Goal: Obtain resource: Obtain resource

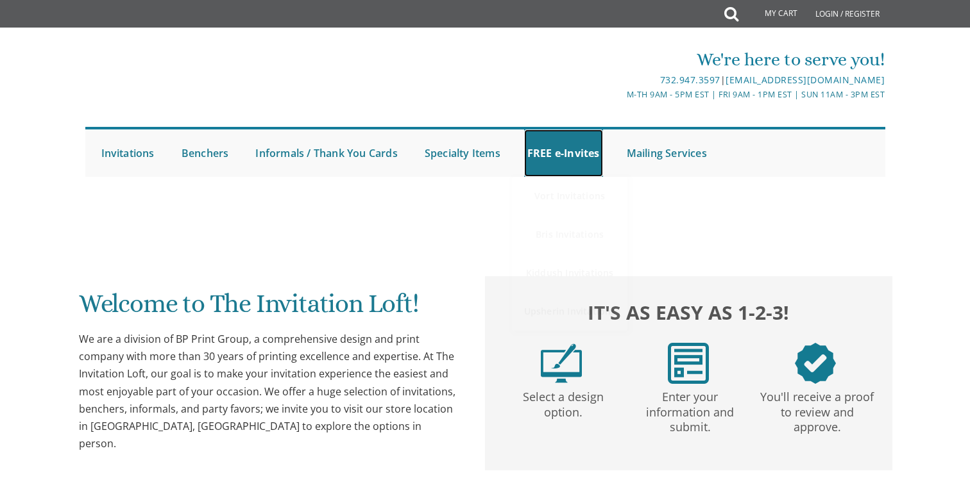
click at [548, 158] on link "FREE e-Invites" at bounding box center [563, 153] width 79 height 47
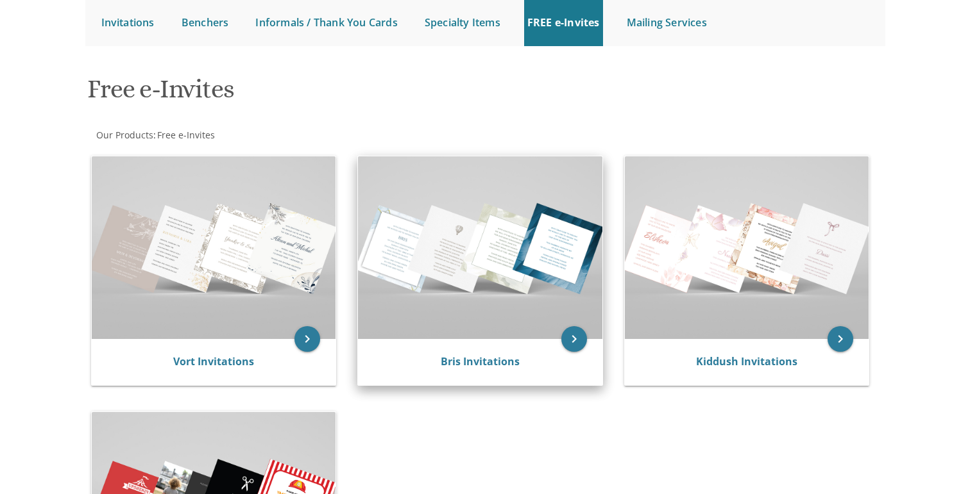
scroll to position [146, 0]
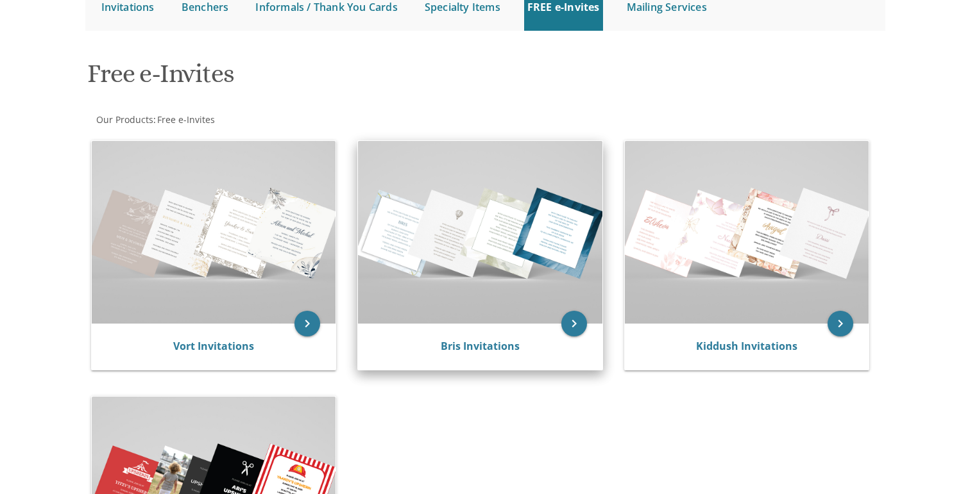
click at [490, 214] on img at bounding box center [480, 232] width 244 height 183
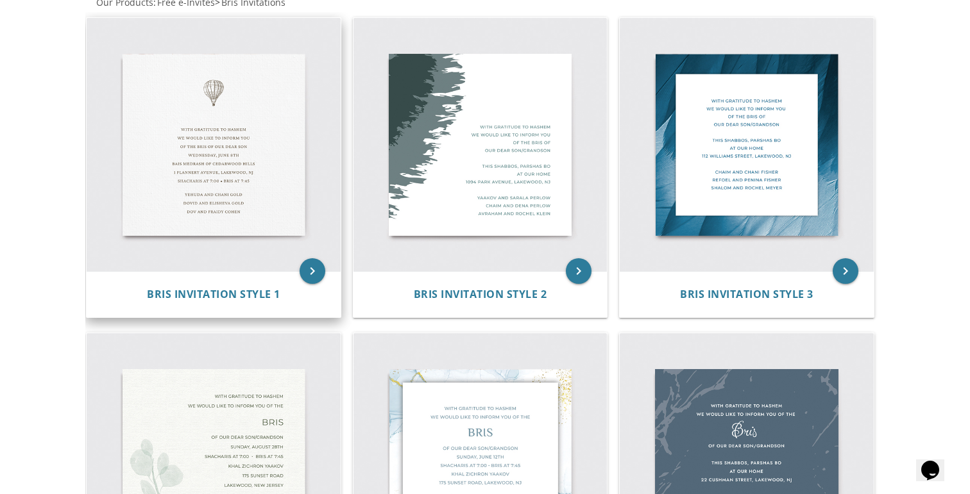
scroll to position [273, 0]
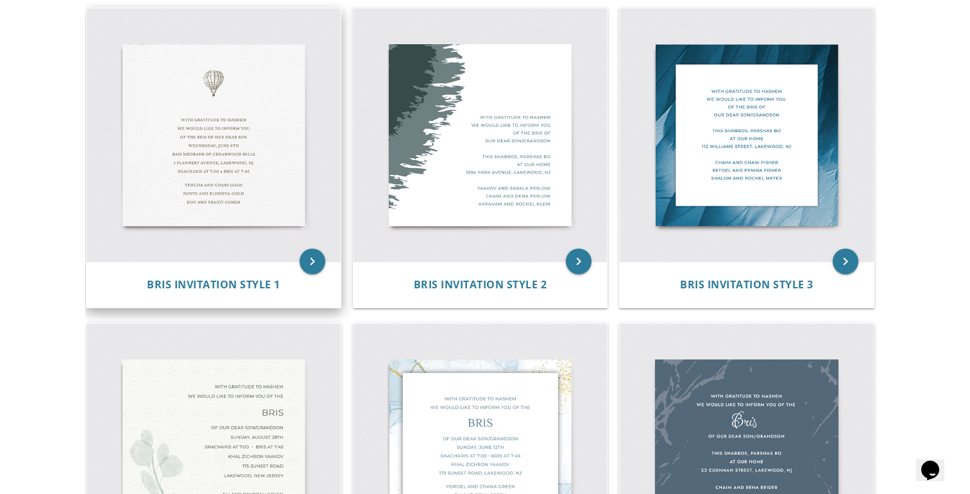
click at [256, 176] on img at bounding box center [214, 135] width 254 height 254
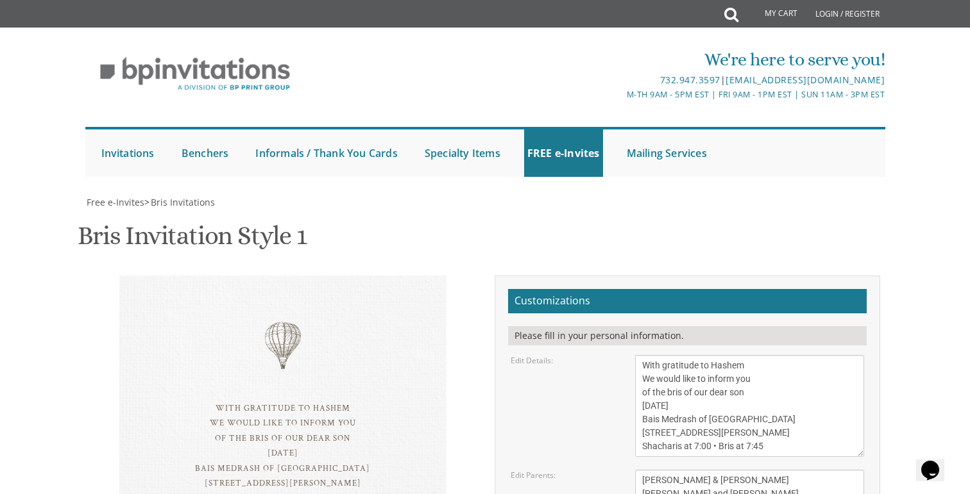
click at [655, 355] on textarea "With gratitude to Hashem We would like to inform you of the bris of our dear so…" at bounding box center [750, 406] width 230 height 102
drag, startPoint x: 686, startPoint y: 206, endPoint x: 728, endPoint y: 206, distance: 41.7
click at [728, 355] on textarea "With gratitude to Hashem We would like to inform you of the bris of our dear so…" at bounding box center [750, 406] width 230 height 102
drag, startPoint x: 641, startPoint y: 216, endPoint x: 777, endPoint y: 219, distance: 136.0
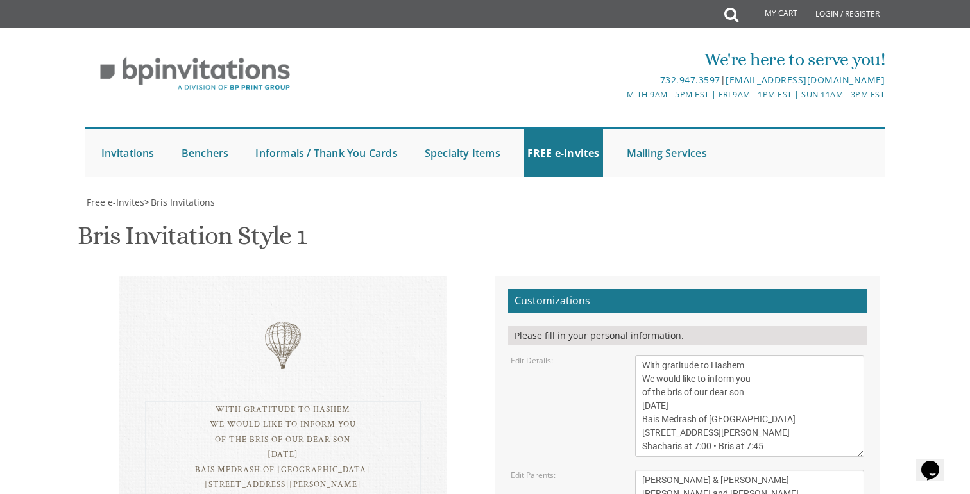
click at [777, 355] on textarea "With gratitude to Hashem We would like to inform you of the bris of our dear so…" at bounding box center [750, 406] width 230 height 102
drag, startPoint x: 640, startPoint y: 232, endPoint x: 789, endPoint y: 233, distance: 149.4
click at [789, 355] on textarea "With gratitude to Hashem We would like to inform you of the bris of our dear so…" at bounding box center [750, 406] width 230 height 102
click at [713, 355] on textarea "With gratitude to Hashem We would like to inform you of the bris of our dear so…" at bounding box center [750, 406] width 230 height 102
drag, startPoint x: 753, startPoint y: 251, endPoint x: 769, endPoint y: 251, distance: 16.0
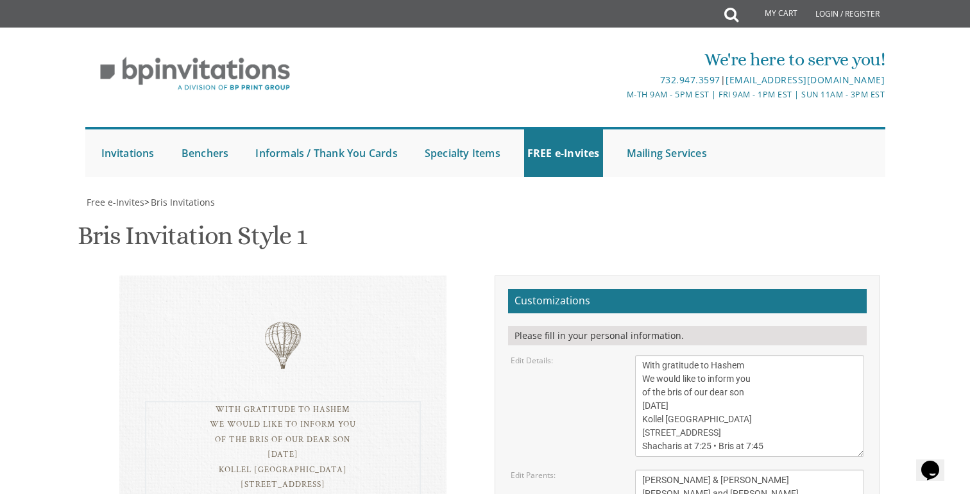
click at [769, 355] on textarea "With gratitude to Hashem We would like to inform you of the bris of our dear so…" at bounding box center [750, 406] width 230 height 102
type textarea "With gratitude to Hashem We would like to inform you of the bris of our dear so…"
drag, startPoint x: 641, startPoint y: 281, endPoint x: 759, endPoint y: 281, distance: 118.0
click at [759, 470] on textarea "Tzvi & Miriam Friedman Michoel and Chana Friedman Yisroel and Rochel David" at bounding box center [750, 494] width 230 height 48
drag, startPoint x: 766, startPoint y: 315, endPoint x: 627, endPoint y: 298, distance: 139.5
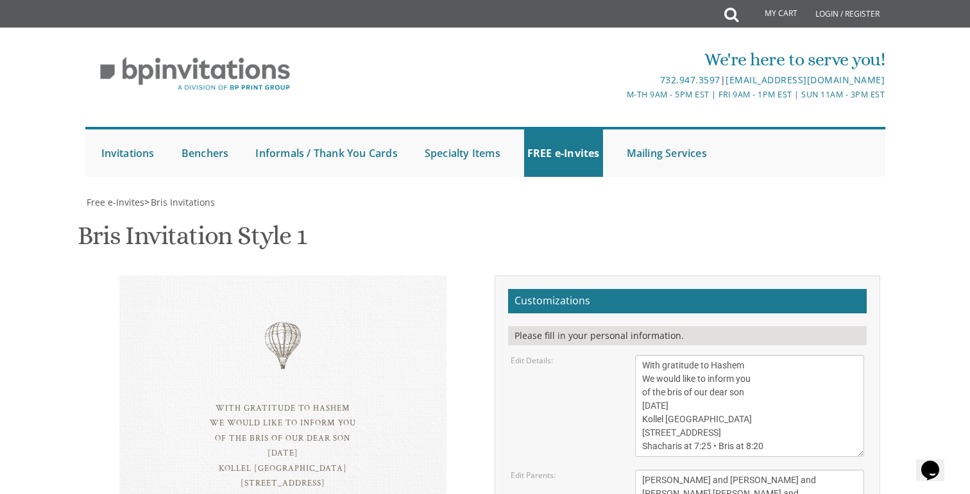
click at [627, 470] on div "Tzvi & Miriam Friedman Michoel and Chana Friedman Yisroel and Rochel David" at bounding box center [749, 494] width 249 height 48
type textarea "Yanky and Miri Fleischman"
click at [782, 355] on textarea "With gratitude to Hashem We would like to inform you of the bris of our dear so…" at bounding box center [750, 406] width 230 height 102
type textarea "With gratitude to Hashem We would like to inform you of the bris of our dear so…"
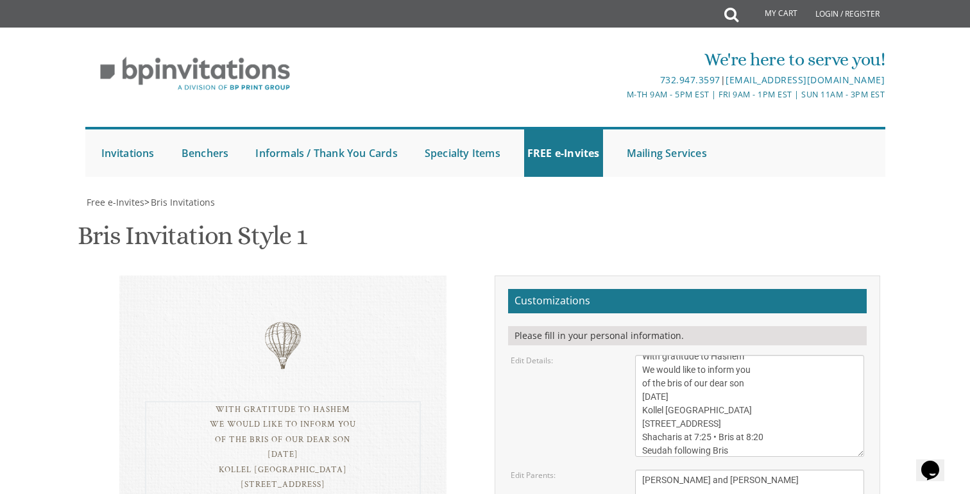
click at [827, 470] on textarea "Tzvi & Miriam Friedman Michoel and Chana Friedman Yisroel and Rochel David" at bounding box center [750, 494] width 230 height 48
click at [389, 448] on div "With gratitude to Hashem We would like to inform you of the bris of our dear so…" at bounding box center [484, 465] width 809 height 378
drag, startPoint x: 260, startPoint y: 269, endPoint x: 333, endPoint y: 269, distance: 73.1
click at [333, 401] on div "With gratitude to Hashem We would like to inform you of the bris of our dear so…" at bounding box center [283, 461] width 276 height 120
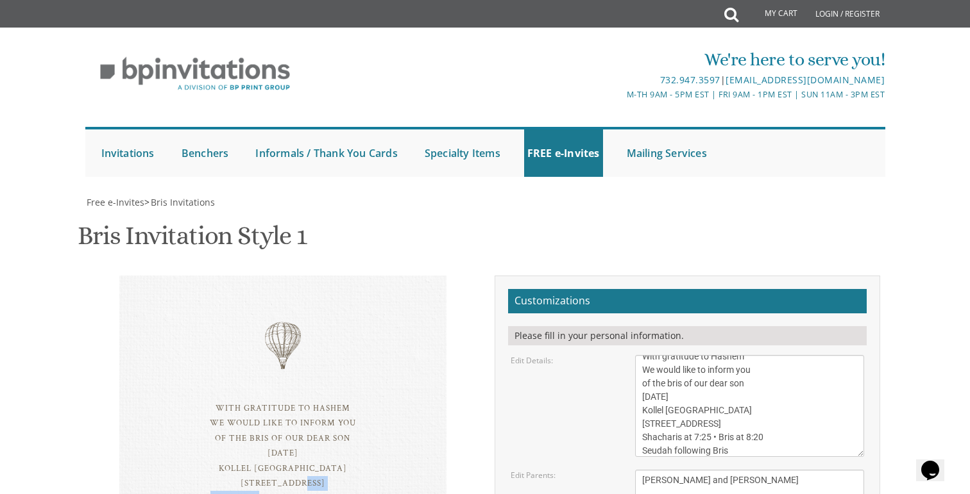
drag, startPoint x: 259, startPoint y: 283, endPoint x: 346, endPoint y: 283, distance: 87.2
click at [346, 401] on div "With gratitude to Hashem We would like to inform you of the bris of our dear so…" at bounding box center [283, 461] width 276 height 120
drag, startPoint x: 249, startPoint y: 297, endPoint x: 367, endPoint y: 297, distance: 117.3
click at [367, 401] on div "With gratitude to Hashem We would like to inform you of the bris of our dear so…" at bounding box center [283, 461] width 276 height 120
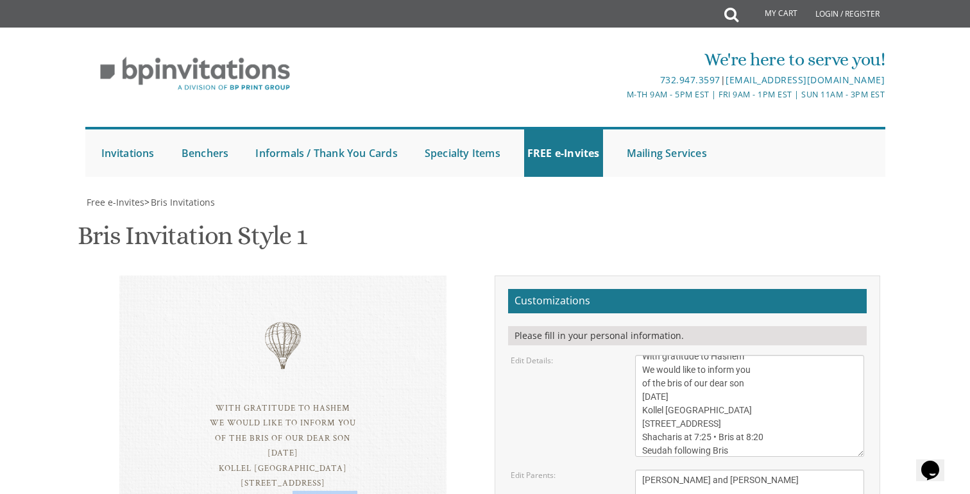
click at [367, 401] on div "With gratitude to Hashem We would like to inform you of the bris of our dear so…" at bounding box center [283, 461] width 276 height 120
drag, startPoint x: 268, startPoint y: 314, endPoint x: 382, endPoint y: 314, distance: 113.5
click at [382, 401] on div "With gratitude to Hashem We would like to inform you of the bris of our dear so…" at bounding box center [283, 461] width 276 height 120
drag, startPoint x: 271, startPoint y: 344, endPoint x: 364, endPoint y: 344, distance: 93.6
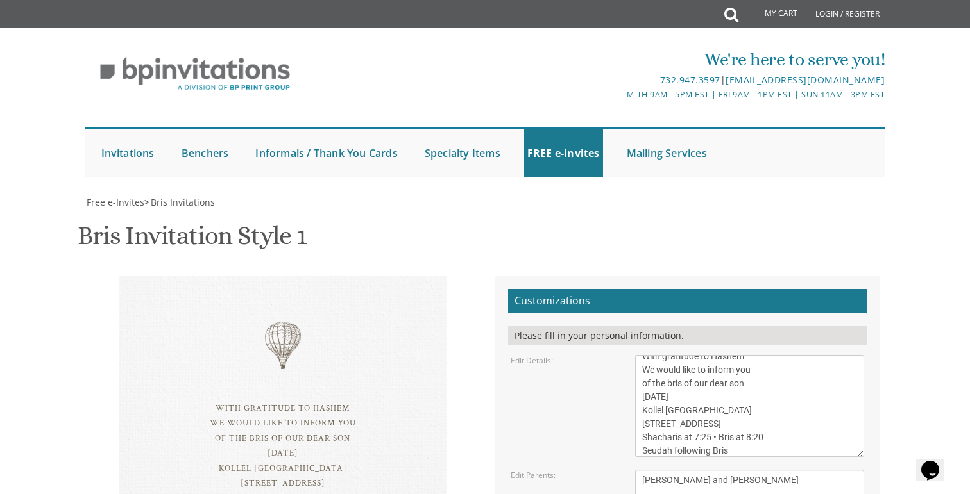
type input "estiochs@gmail.com"
click at [875, 365] on div "Customizations Please fill in your personal information. Edit Details: Edit Par…" at bounding box center [686, 465] width 385 height 378
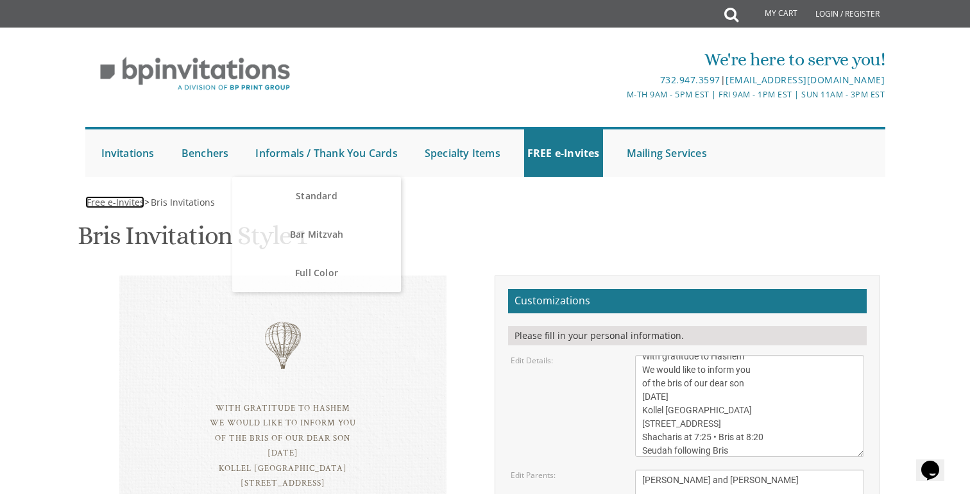
click at [112, 196] on span "Free e-Invites" at bounding box center [116, 202] width 58 height 12
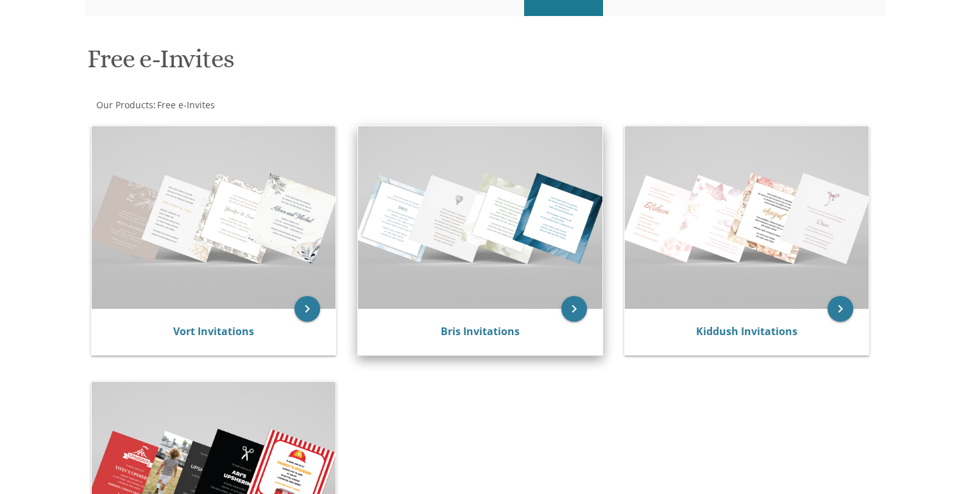
click at [508, 249] on img at bounding box center [480, 217] width 244 height 183
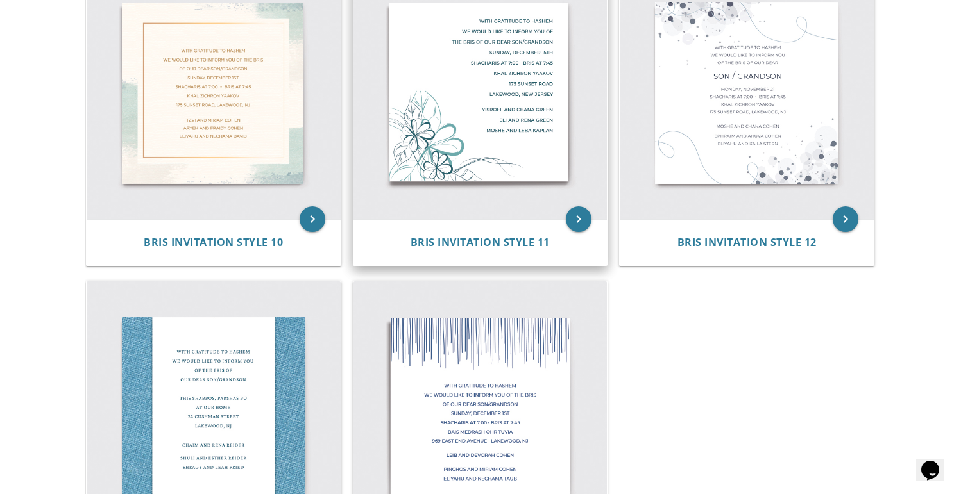
scroll to position [1418, 0]
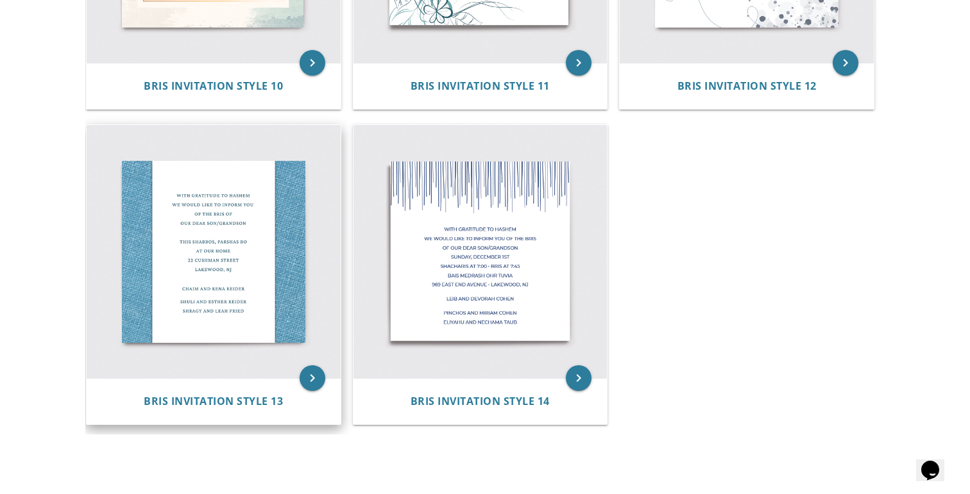
click at [229, 301] on img at bounding box center [214, 252] width 254 height 254
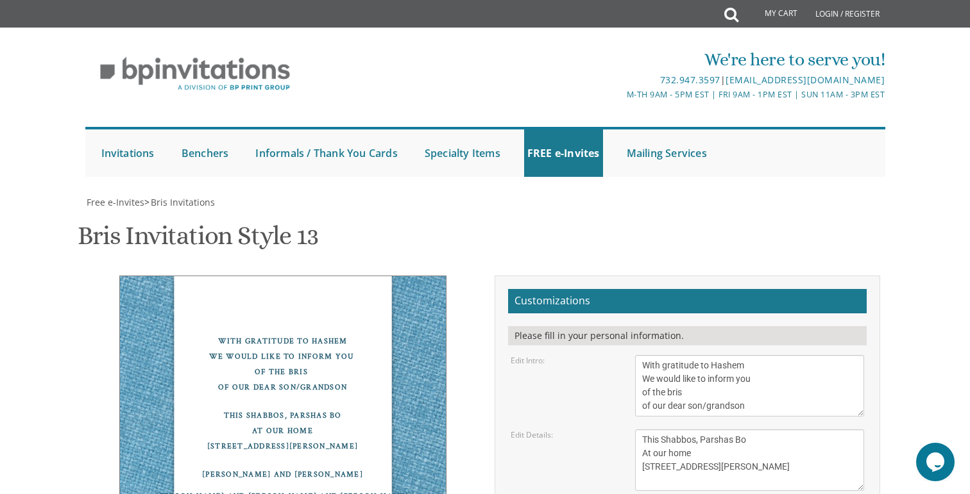
scroll to position [87, 0]
drag, startPoint x: 641, startPoint y: 353, endPoint x: 760, endPoint y: 350, distance: 119.3
click at [760, 430] on textarea "This Shabbos, Parshas Bo At our home 22 Cushman Street Lakewood, NJ" at bounding box center [750, 461] width 230 height 62
drag, startPoint x: 704, startPoint y: 359, endPoint x: 630, endPoint y: 363, distance: 73.8
click at [630, 430] on div "This Shabbos, Parshas Bo At our home 22 Cushman Street Lakewood, NJ" at bounding box center [749, 461] width 249 height 62
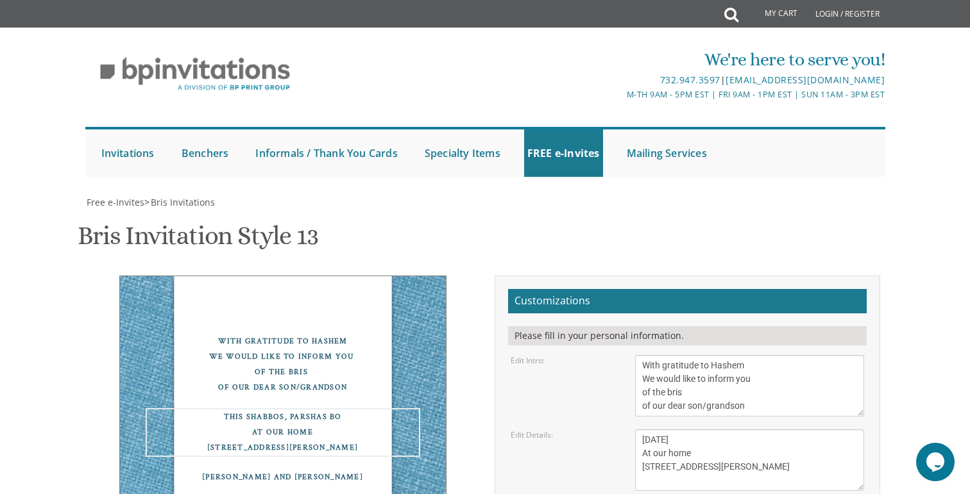
drag, startPoint x: 688, startPoint y: 369, endPoint x: 619, endPoint y: 369, distance: 69.3
click at [619, 430] on div "Edit Details: This Shabbos, Parshas Bo At our home 22 Cushman Street Lakewood, …" at bounding box center [687, 461] width 373 height 62
drag, startPoint x: 725, startPoint y: 384, endPoint x: 638, endPoint y: 382, distance: 86.6
click at [638, 430] on textarea "This Shabbos, Parshas Bo At our home 22 Cushman Street Lakewood, NJ" at bounding box center [750, 461] width 230 height 62
drag, startPoint x: 710, startPoint y: 394, endPoint x: 597, endPoint y: 394, distance: 112.9
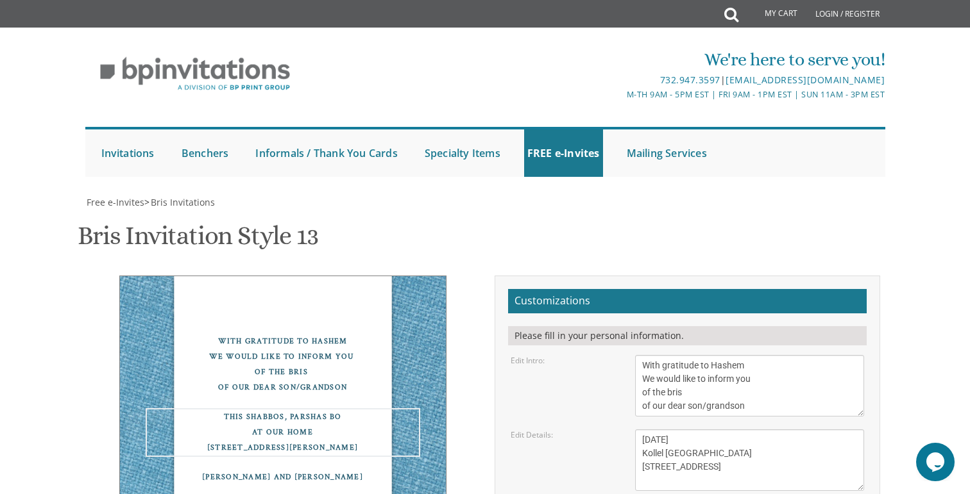
click at [598, 430] on div "Edit Details: This Shabbos, Parshas Bo At our home 22 Cushman Street Lakewood, …" at bounding box center [687, 461] width 373 height 62
type textarea "Thursday September 4 Kollel Toronto 515 Coldstream Avenue"
drag, startPoint x: 744, startPoint y: 426, endPoint x: 559, endPoint y: 426, distance: 185.3
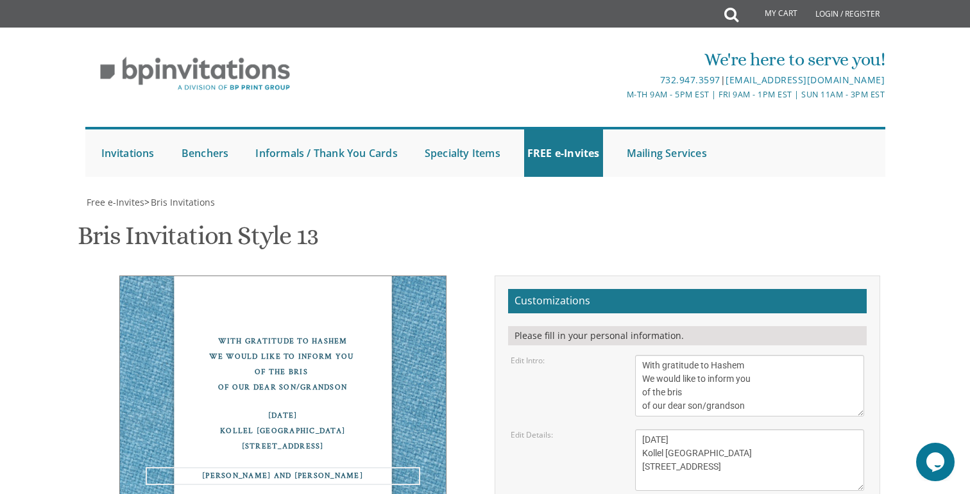
type textarea "Yanky and Miri Fleischman"
drag, startPoint x: 737, startPoint y: 408, endPoint x: 624, endPoint y: 394, distance: 114.3
click at [754, 430] on textarea "This Shabbos, Parshas Bo At our home 22 Cushman Street Lakewood, NJ" at bounding box center [750, 461] width 230 height 62
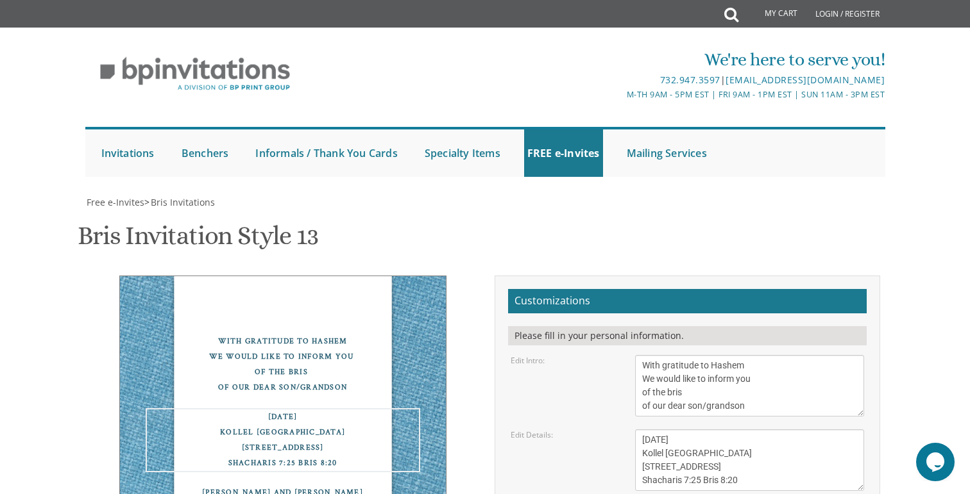
scroll to position [9, 0]
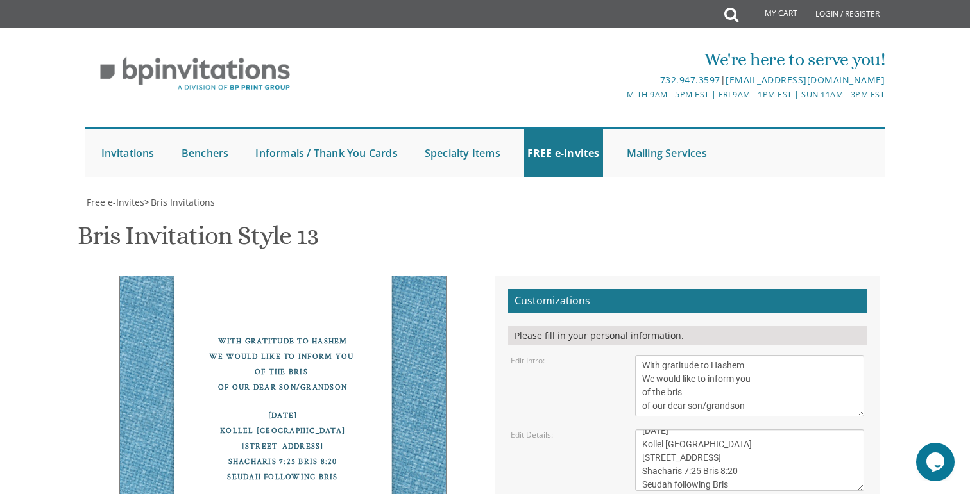
click at [704, 430] on textarea "This Shabbos, Parshas Bo At our home 22 Cushman Street Lakewood, NJ" at bounding box center [750, 461] width 230 height 62
click at [750, 430] on textarea "This Shabbos, Parshas Bo At our home 22 Cushman Street Lakewood, NJ" at bounding box center [750, 461] width 230 height 62
type textarea "Thursday September 4 Kollel Toronto 515 Coldstream Avenue Shacharis 7:25 • Bris…"
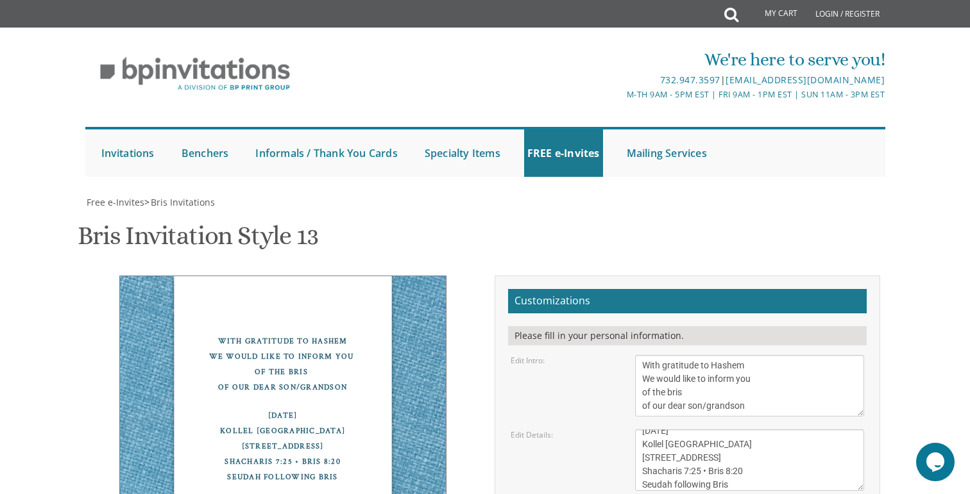
scroll to position [364, 0]
type input "estiochs@gmail.com"
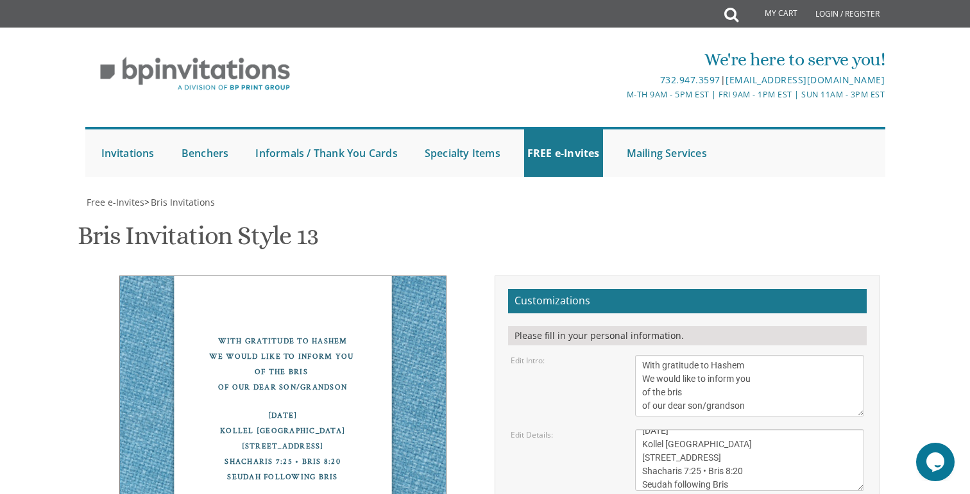
scroll to position [240, 0]
